Goal: Task Accomplishment & Management: Use online tool/utility

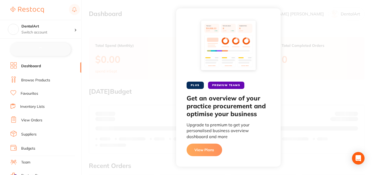
checkbox input "false"
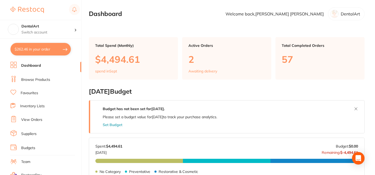
click at [42, 81] on link "Browse Products" at bounding box center [35, 79] width 29 height 5
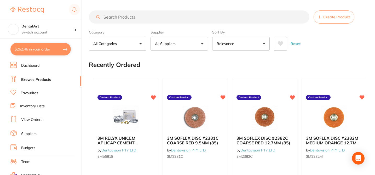
click at [143, 16] on input "search" at bounding box center [199, 16] width 221 height 13
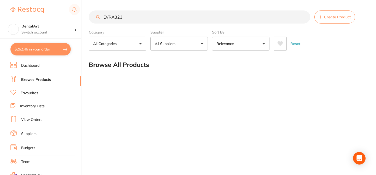
type input "EVRA323"
drag, startPoint x: 126, startPoint y: 18, endPoint x: 96, endPoint y: 18, distance: 30.1
click at [96, 18] on div "EVRA323 Create Product" at bounding box center [227, 16] width 277 height 13
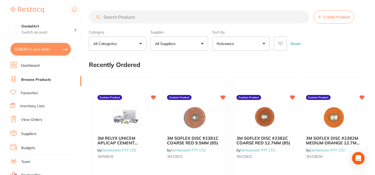
click at [123, 20] on input "search" at bounding box center [199, 16] width 221 height 13
paste input "EVRA323"
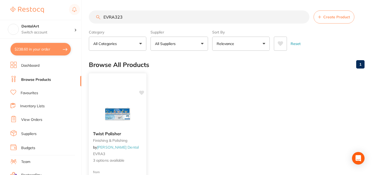
type input "EVRA323"
click at [142, 92] on icon at bounding box center [141, 92] width 5 height 4
click at [145, 137] on div "Twist Polisher finishing & polishing by Erskine Dental EVRA3 3 options available" at bounding box center [118, 147] width 58 height 40
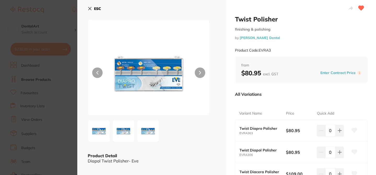
click at [279, 96] on div "All Variations" at bounding box center [301, 94] width 133 height 14
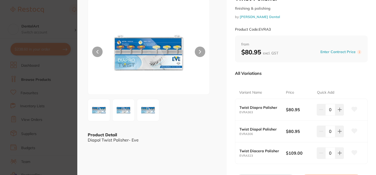
scroll to position [31, 0]
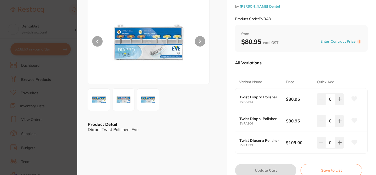
click at [354, 143] on icon at bounding box center [354, 142] width 5 height 5
drag, startPoint x: 254, startPoint y: 124, endPoint x: 238, endPoint y: 124, distance: 16.2
click at [238, 124] on div "Twist Diapol Polisher EVRA306 $80.95 0" at bounding box center [302, 121] width 132 height 22
copy small "EVRA306"
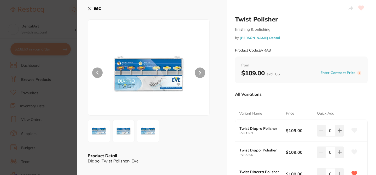
click at [297, 87] on div "All Variations Variant Name Price Quick Add Twist Diapro Polisher EVRA363 $109.…" at bounding box center [301, 137] width 133 height 108
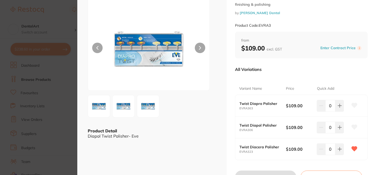
scroll to position [42, 0]
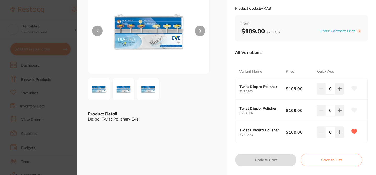
checkbox input "true"
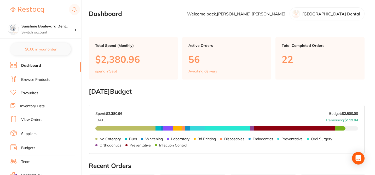
click at [33, 132] on link "Suppliers" at bounding box center [28, 133] width 15 height 5
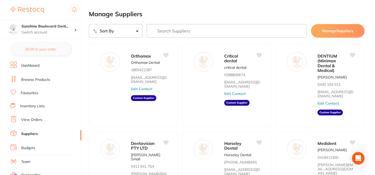
click at [203, 25] on input "search" at bounding box center [227, 31] width 161 height 14
type input "mini"
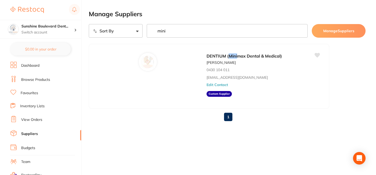
click at [30, 77] on link "Browse Products" at bounding box center [35, 79] width 29 height 5
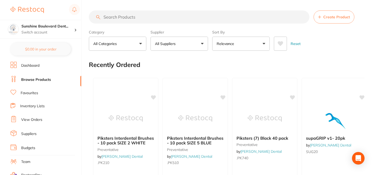
click at [329, 17] on span "Create Product" at bounding box center [336, 17] width 27 height 4
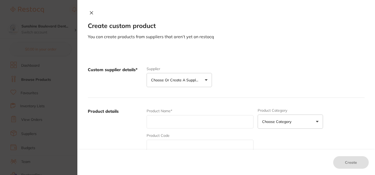
click at [186, 82] on p "Choose or create a supplier" at bounding box center [176, 79] width 50 height 5
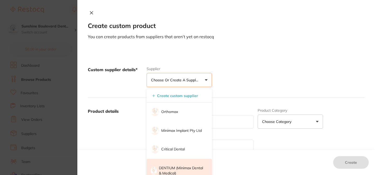
click at [170, 169] on p "DENTIUM (Minimax Dental & Medical)" at bounding box center [182, 170] width 46 height 10
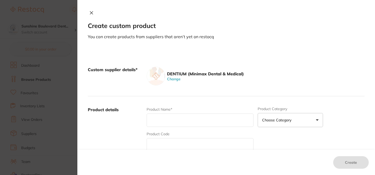
click at [90, 12] on icon at bounding box center [91, 13] width 4 height 4
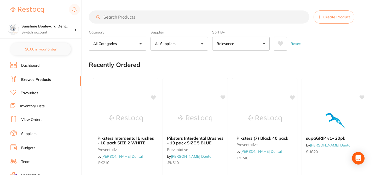
click at [33, 134] on link "Suppliers" at bounding box center [28, 133] width 15 height 5
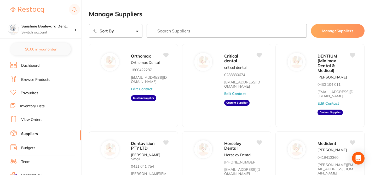
click at [44, 81] on link "Browse Products" at bounding box center [35, 79] width 29 height 5
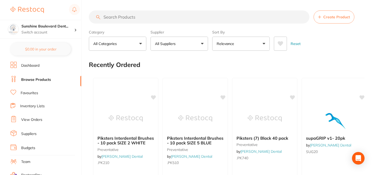
click at [35, 133] on link "Suppliers" at bounding box center [28, 133] width 15 height 5
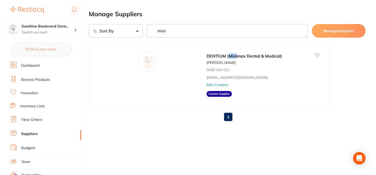
type input "mini"
